Goal: Check status

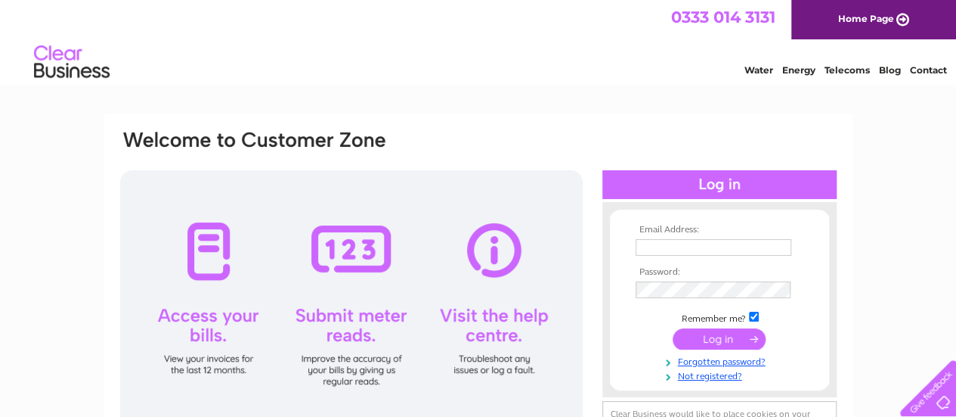
type input "stbarnabassouthfieldsoffice@gmail.com"
click at [717, 339] on input "submit" at bounding box center [719, 338] width 93 height 21
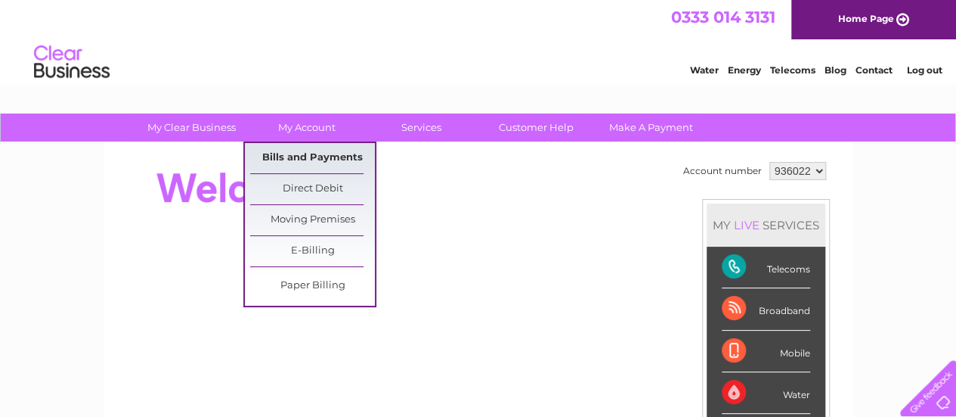
click at [316, 158] on link "Bills and Payments" at bounding box center [312, 158] width 125 height 30
click at [311, 193] on link "Direct Debit" at bounding box center [312, 189] width 125 height 30
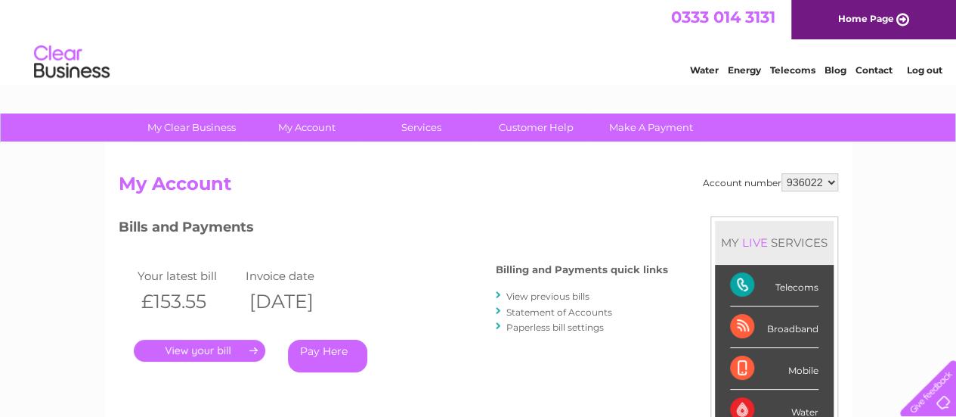
click at [221, 348] on link "." at bounding box center [200, 350] width 132 height 22
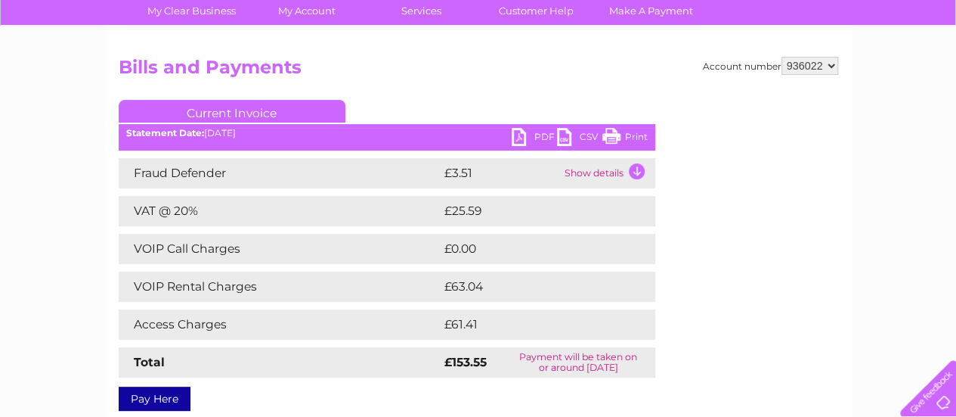
scroll to position [151, 0]
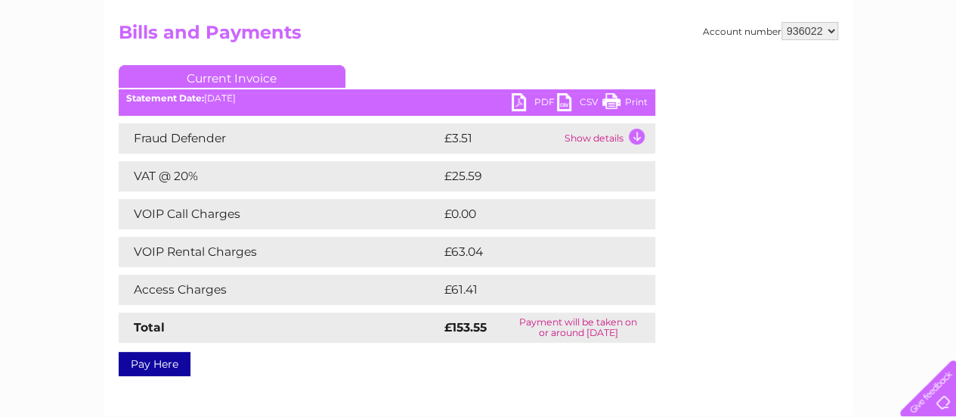
click at [535, 100] on link "PDF" at bounding box center [534, 104] width 45 height 22
